Goal: Transaction & Acquisition: Book appointment/travel/reservation

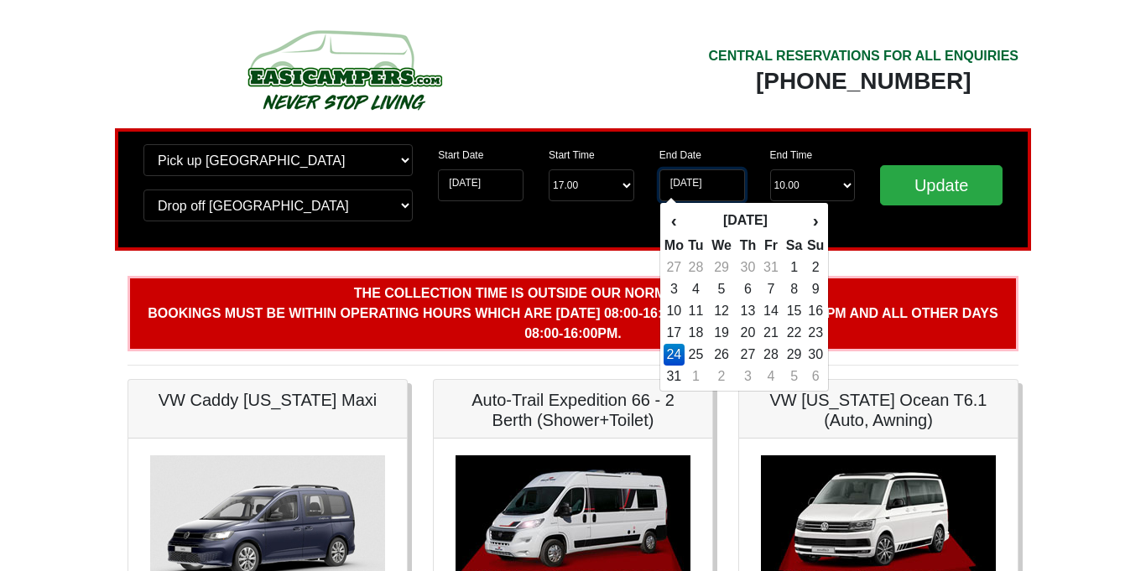
click at [699, 186] on input "24-08-2026" at bounding box center [703, 186] width 86 height 32
click at [480, 187] on input "14-08-2026" at bounding box center [481, 186] width 86 height 32
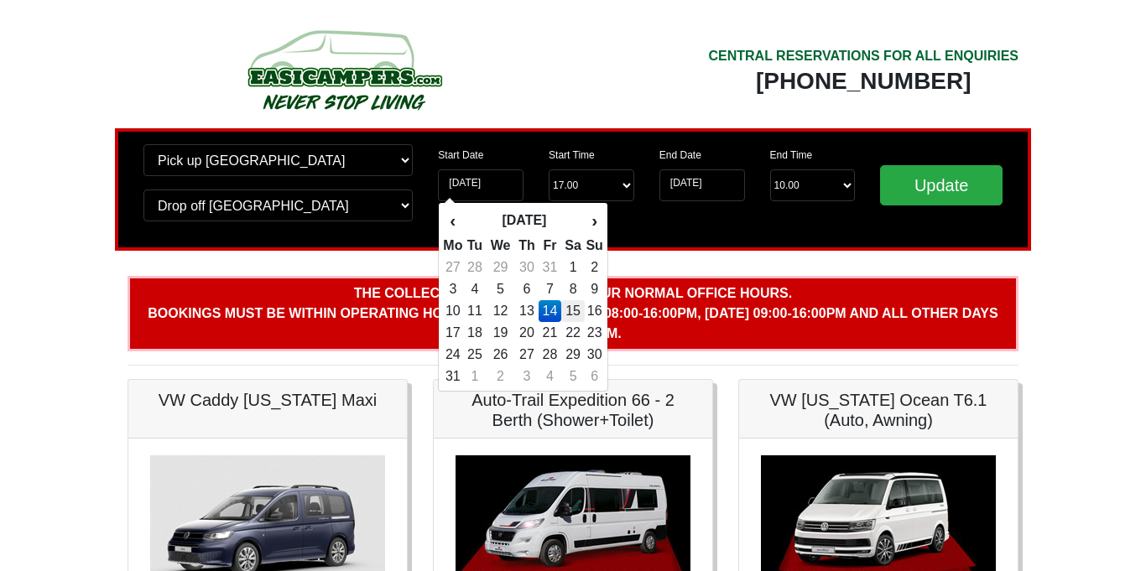
click at [576, 309] on td "15" at bounding box center [573, 311] width 24 height 22
type input "[DATE]"
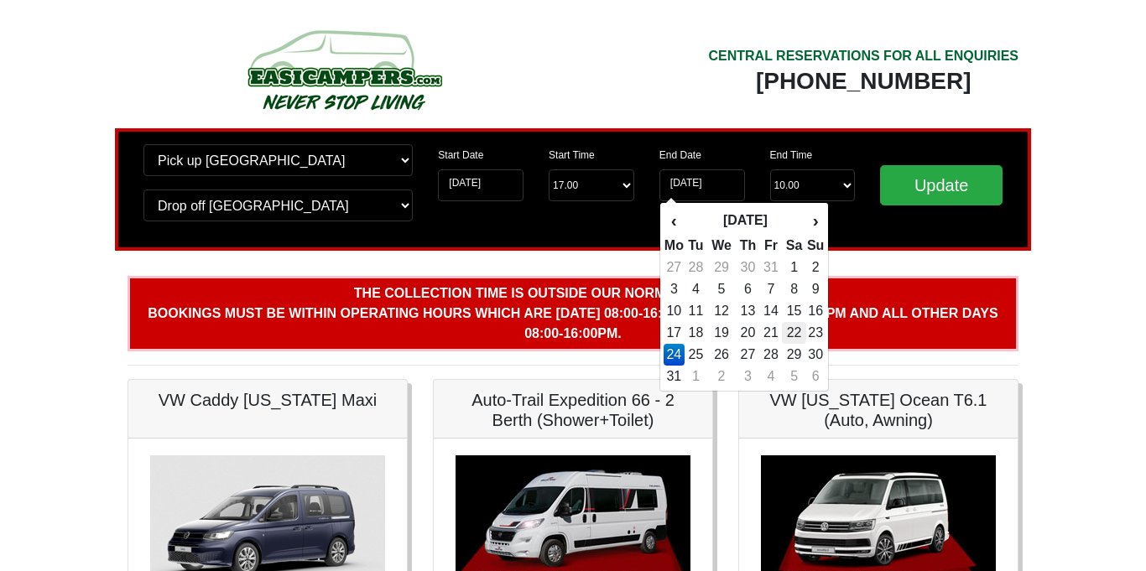
click at [796, 329] on td "22" at bounding box center [794, 333] width 24 height 22
type input "[DATE]"
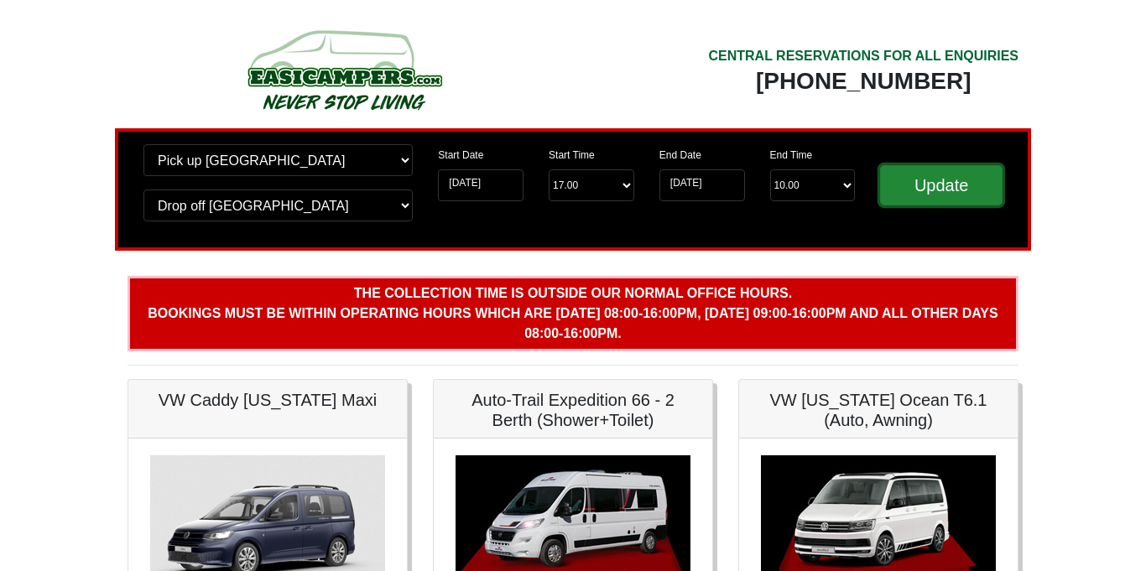
click at [952, 184] on input "Update" at bounding box center [941, 185] width 123 height 40
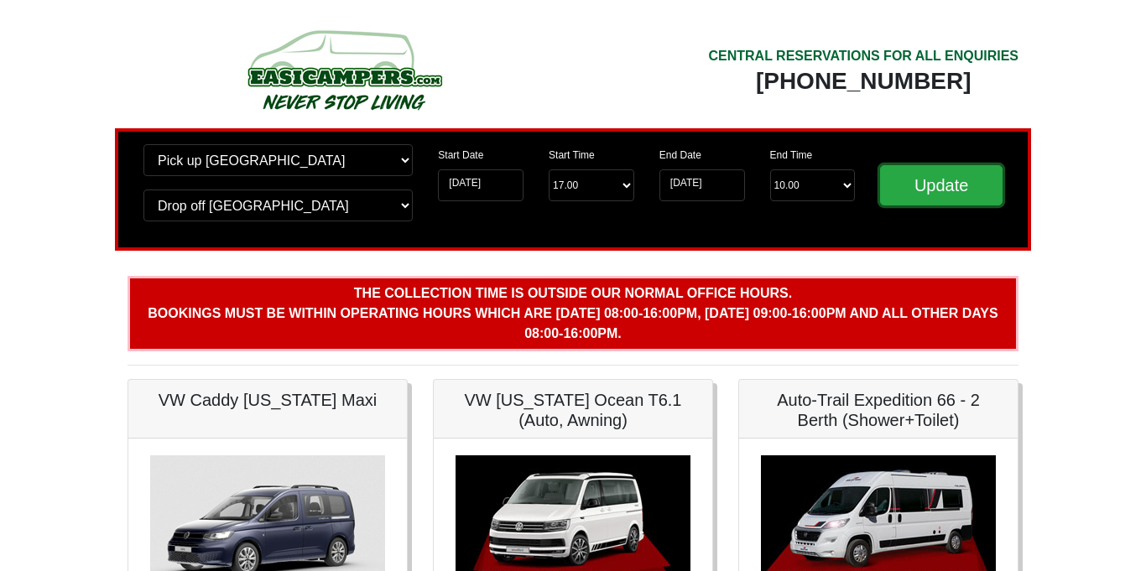
click at [952, 184] on input "Update" at bounding box center [941, 185] width 123 height 40
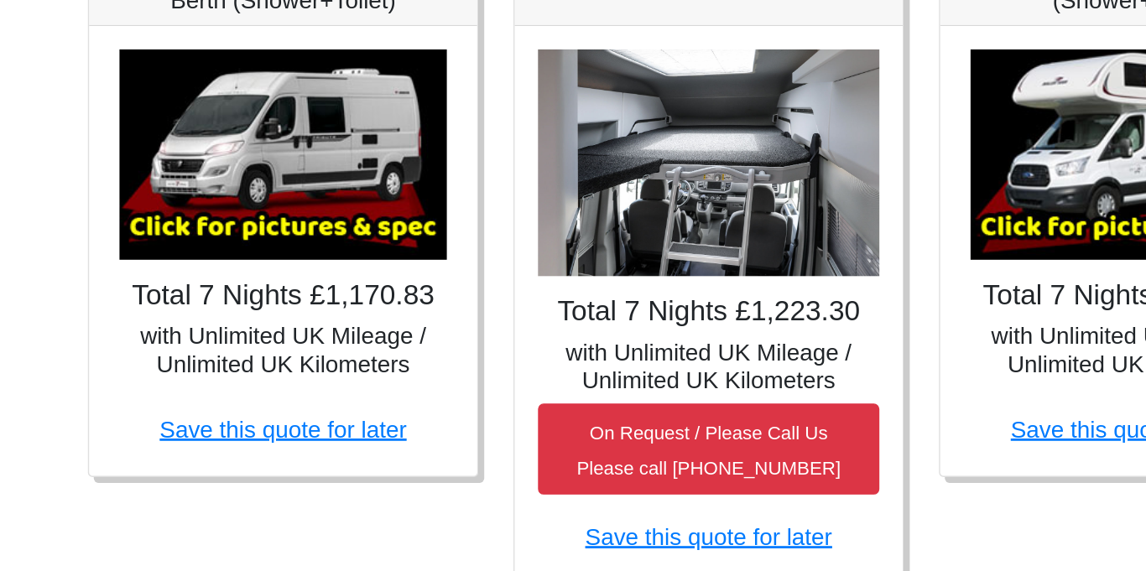
scroll to position [753, 0]
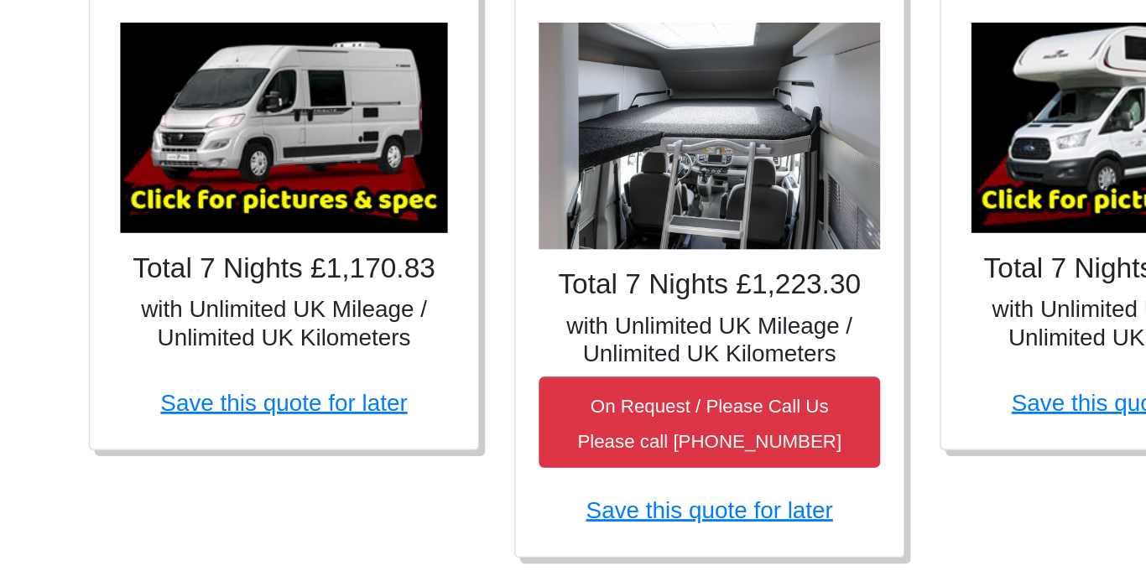
click at [274, 271] on img at bounding box center [267, 252] width 235 height 151
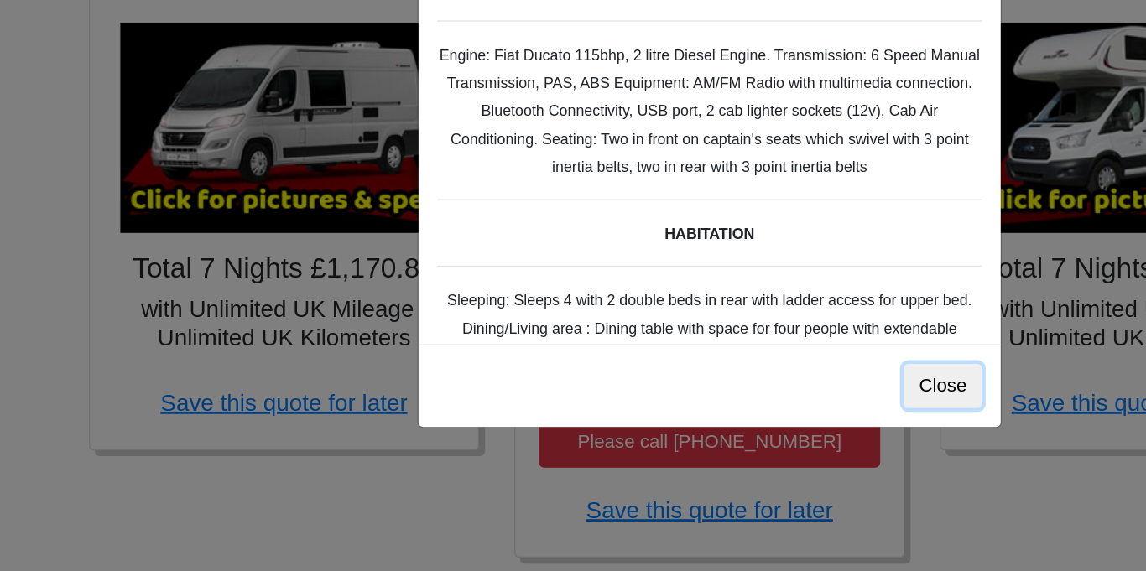
click at [744, 429] on button "Close" at bounding box center [740, 438] width 56 height 32
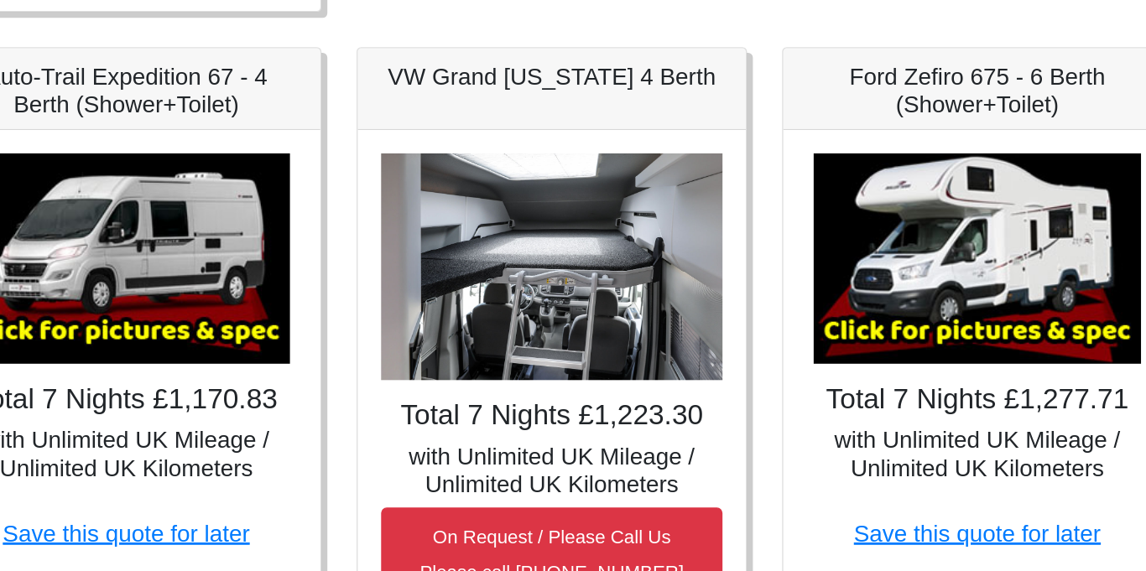
scroll to position [819, 0]
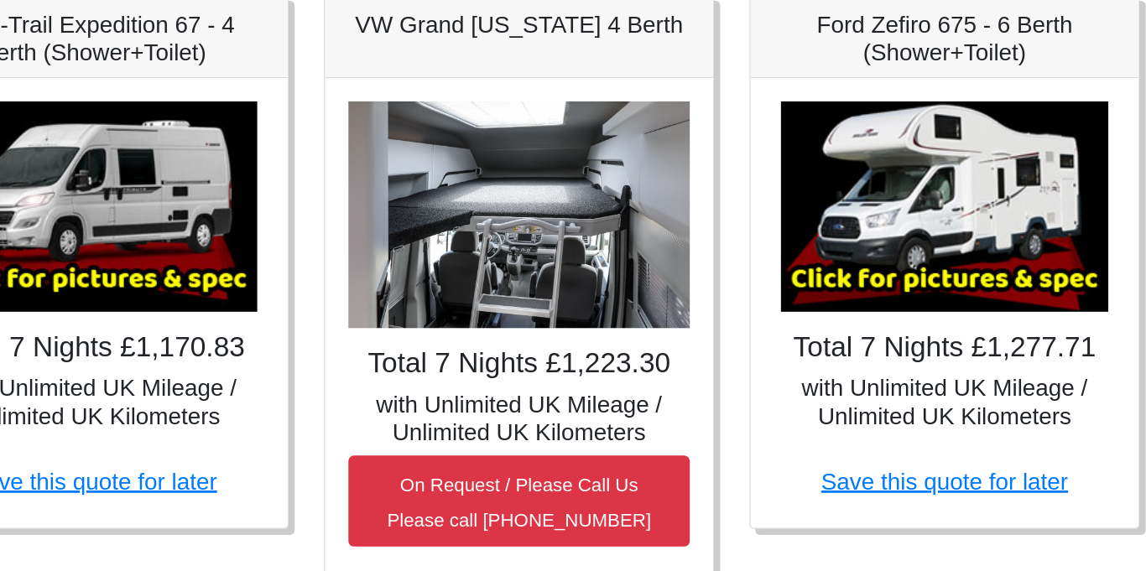
click at [873, 217] on img at bounding box center [878, 186] width 235 height 151
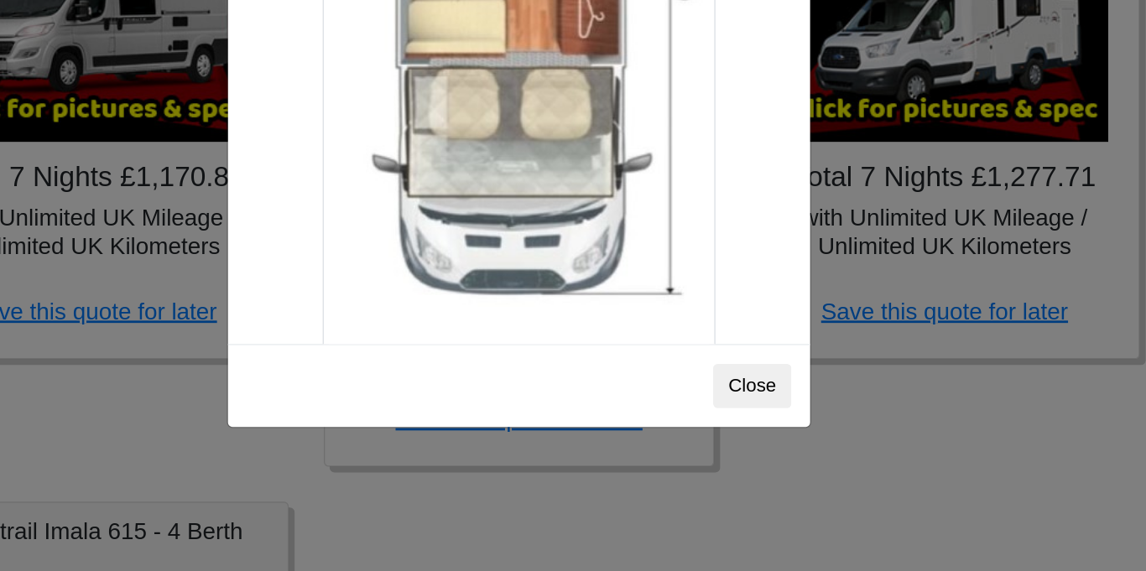
scroll to position [2956, 0]
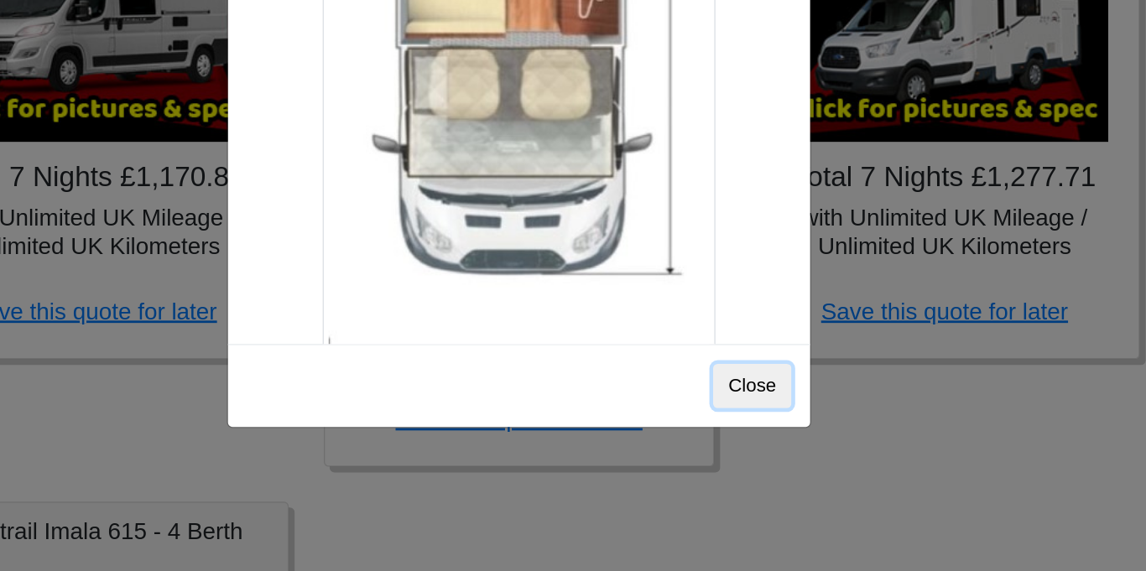
click at [749, 436] on button "Close" at bounding box center [740, 438] width 56 height 32
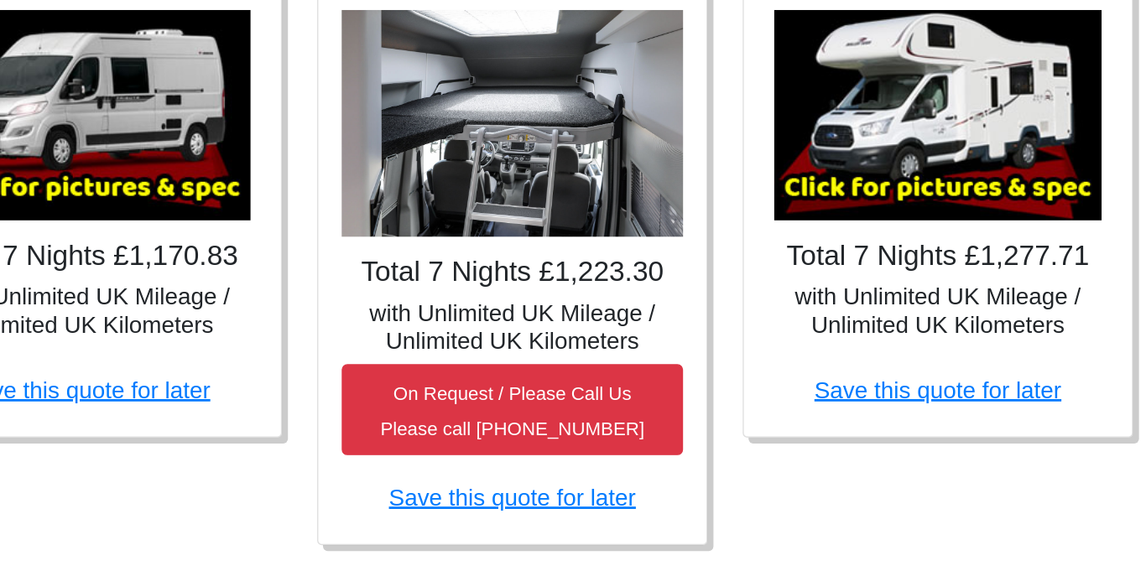
scroll to position [761, 0]
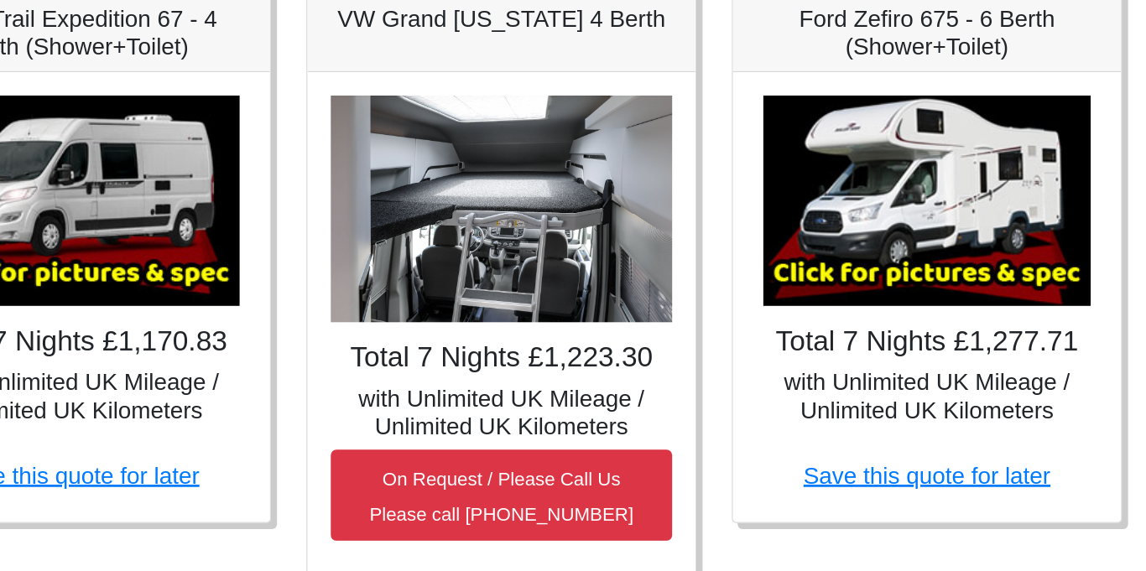
click at [921, 231] on img at bounding box center [878, 244] width 235 height 151
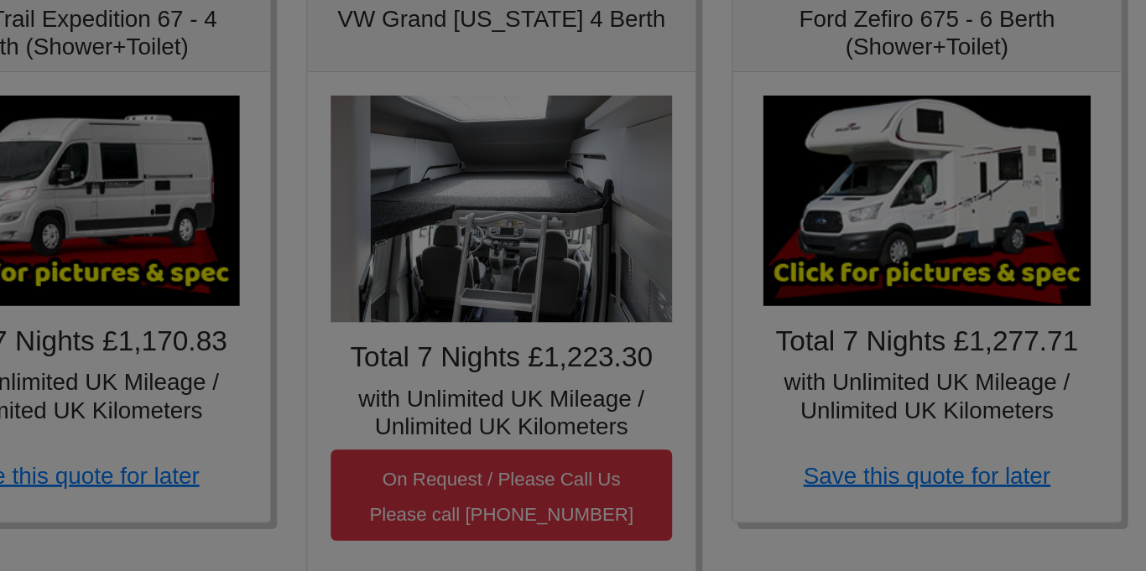
click at [921, 231] on body "CENTRAL RESERVATIONS FOR ALL ENQUIRIES [PHONE_NUMBER] Easicampers Booking : Sea…" at bounding box center [573, 166] width 1146 height 1854
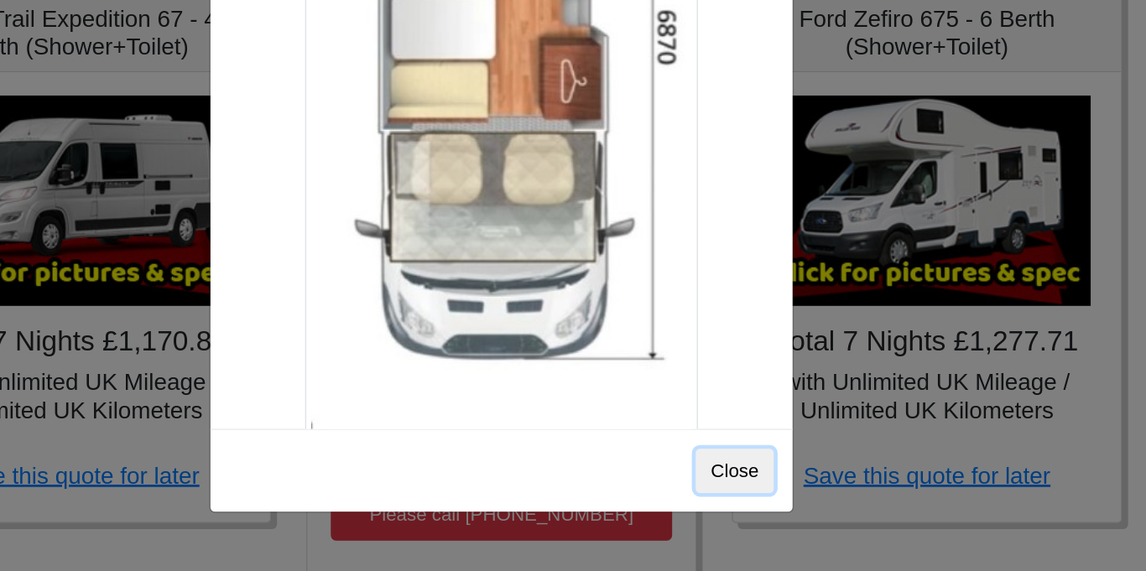
click at [742, 438] on button "Close" at bounding box center [740, 438] width 56 height 32
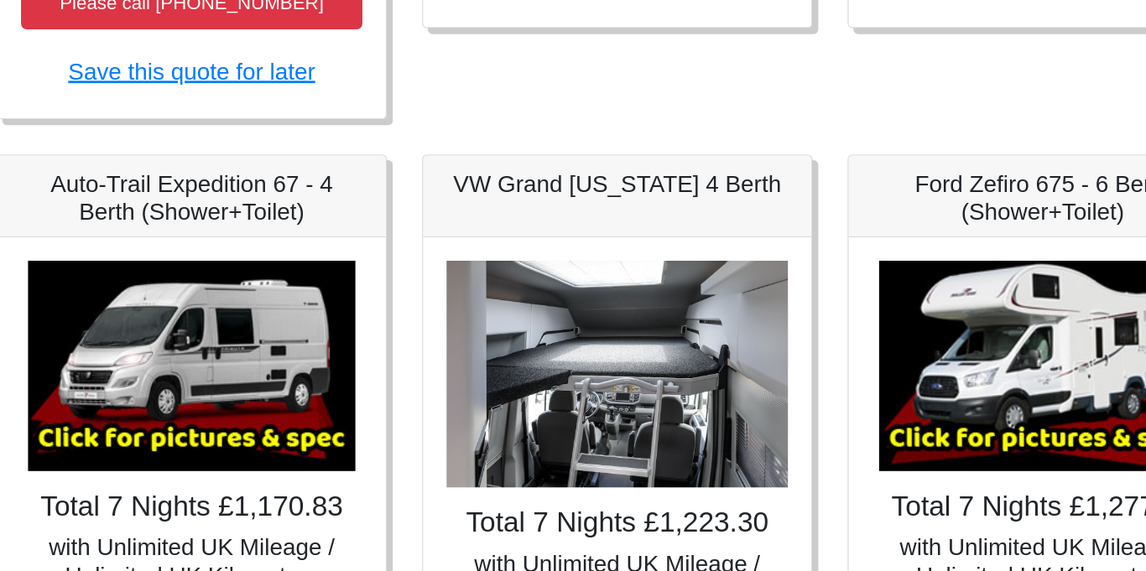
scroll to position [740, 0]
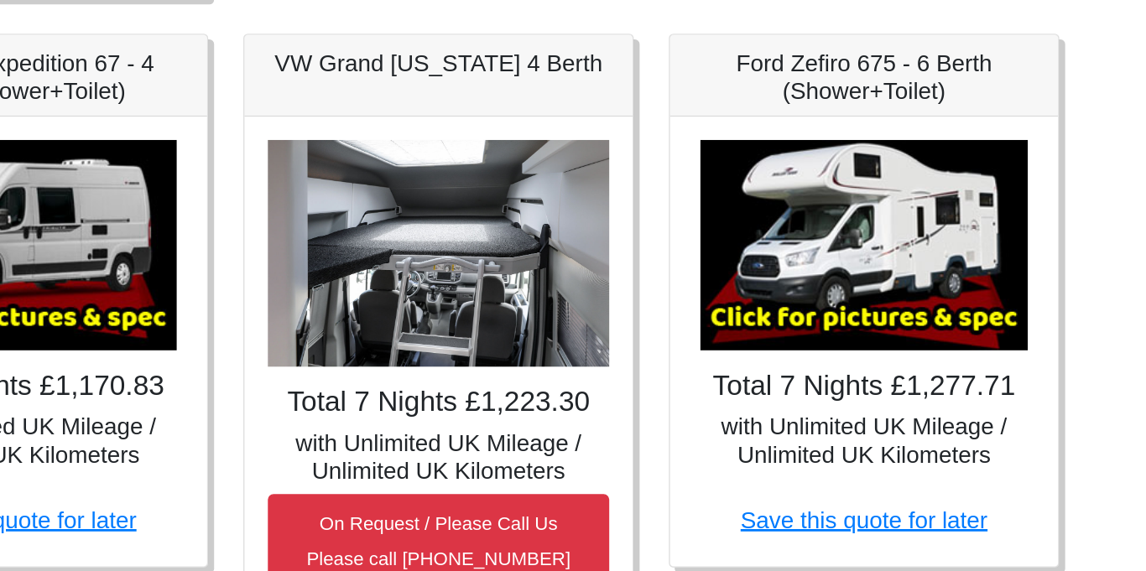
click at [881, 275] on img at bounding box center [878, 265] width 235 height 151
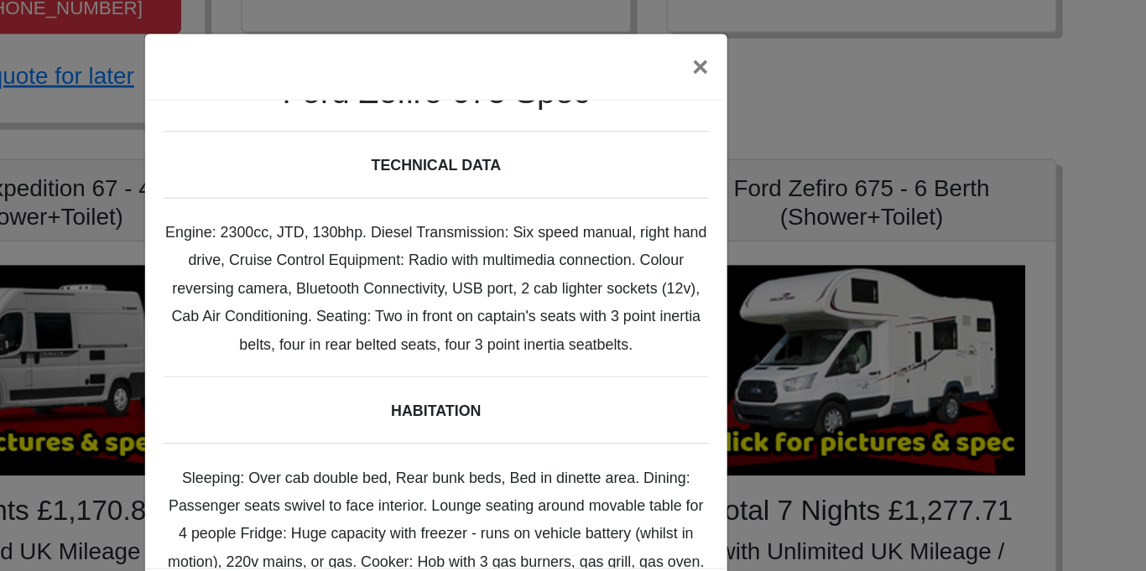
scroll to position [0, 0]
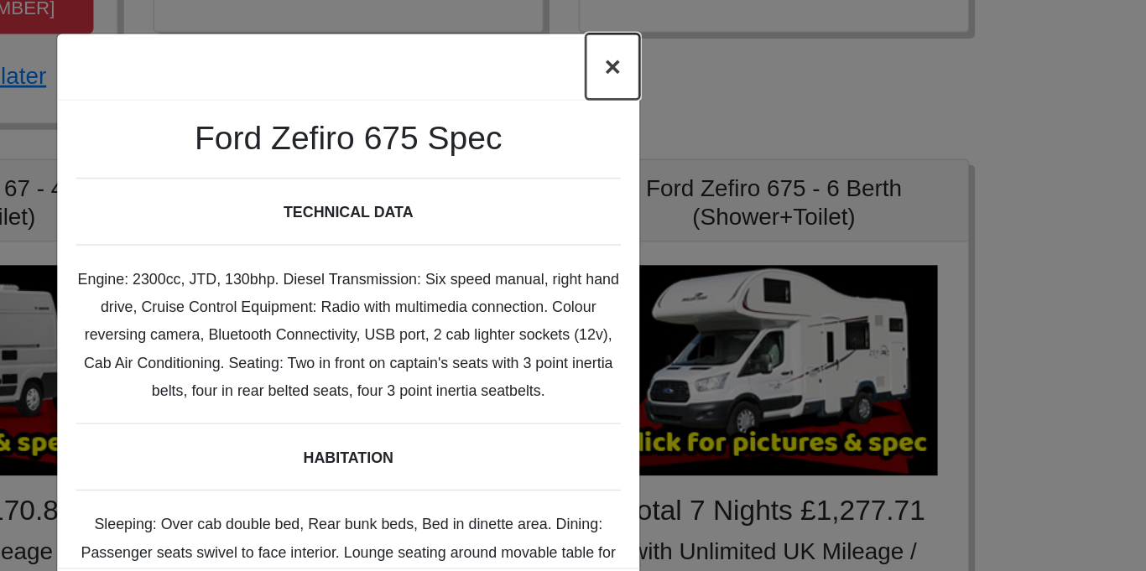
click at [765, 50] on button "×" at bounding box center [763, 47] width 39 height 47
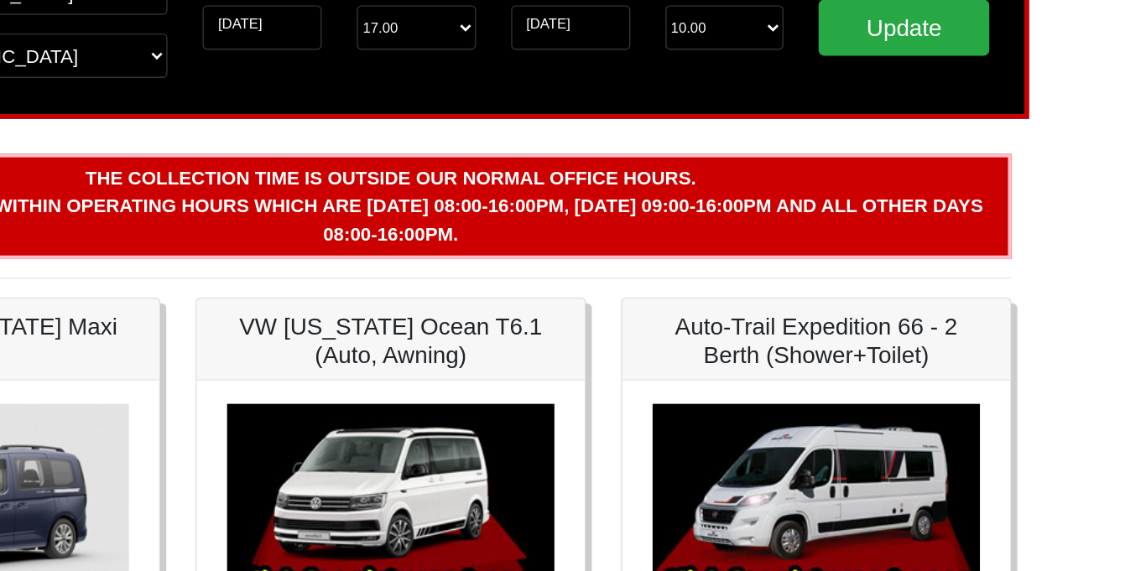
scroll to position [71, 0]
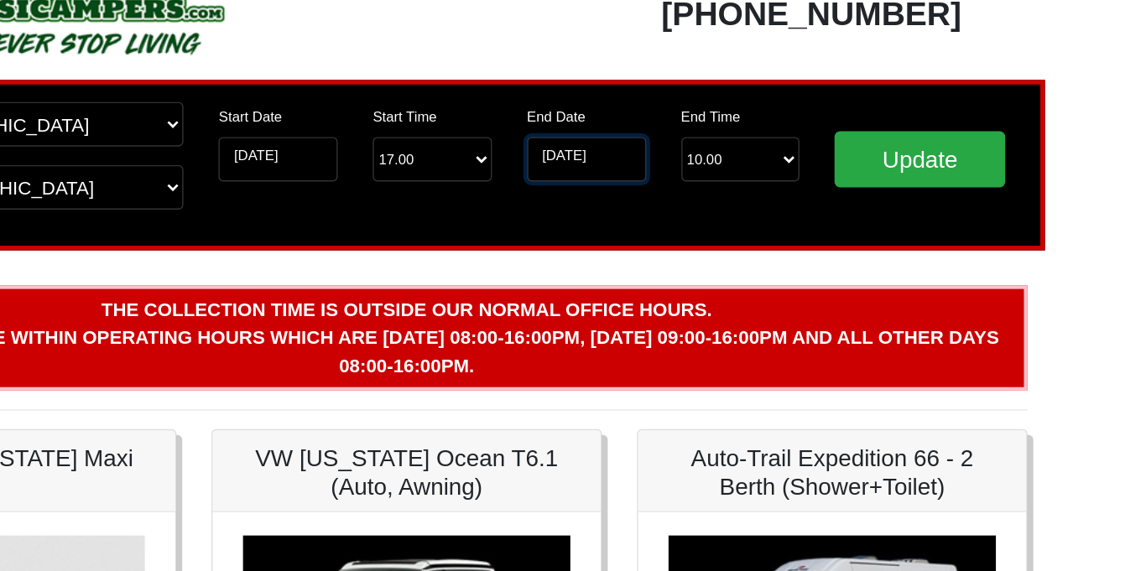
click at [689, 107] on input "[DATE]" at bounding box center [703, 114] width 86 height 32
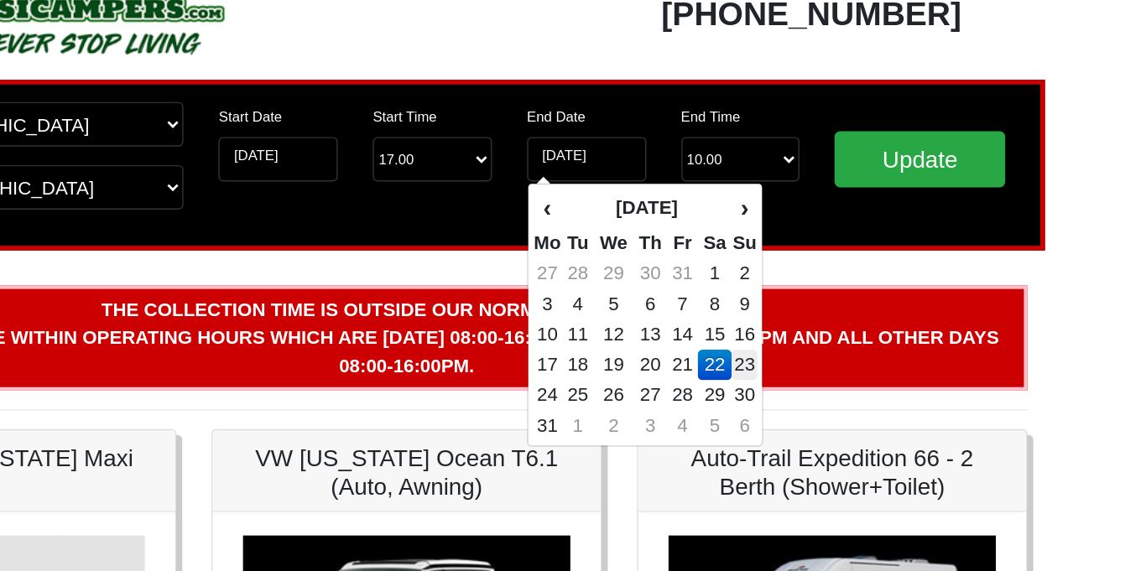
click at [813, 260] on td "23" at bounding box center [815, 262] width 18 height 22
click at [686, 110] on input "[DATE]" at bounding box center [703, 114] width 86 height 32
click at [796, 258] on td "22" at bounding box center [794, 262] width 24 height 22
type input "[DATE]"
